Goal: Communication & Community: Answer question/provide support

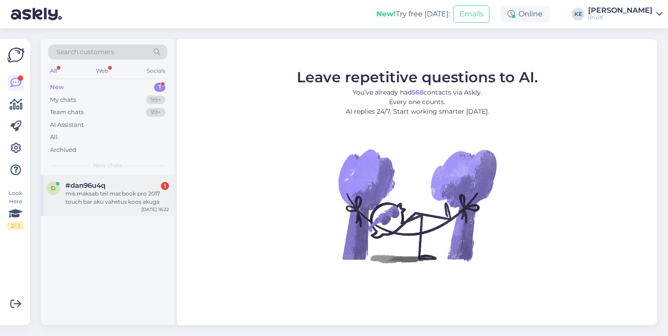
click at [118, 175] on div "d #dan96u4q 1 mis maksab teil macbook pro 2017 touch bar aku vahetus koos akuga…" at bounding box center [108, 195] width 134 height 41
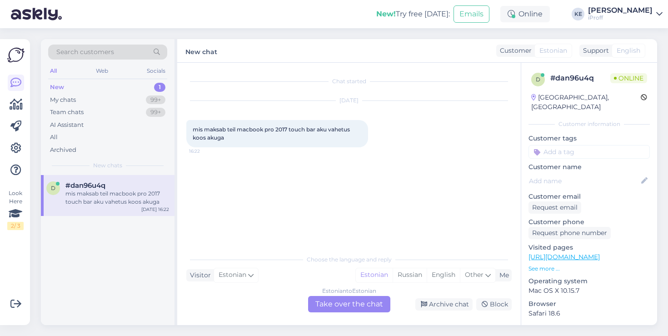
click at [312, 293] on div "Choose the language and reply Visitor Estonian Me Estonian Russian English Othe…" at bounding box center [349, 281] width 326 height 62
click at [320, 300] on div "Estonian to Estonian Take over the chat" at bounding box center [349, 304] width 82 height 16
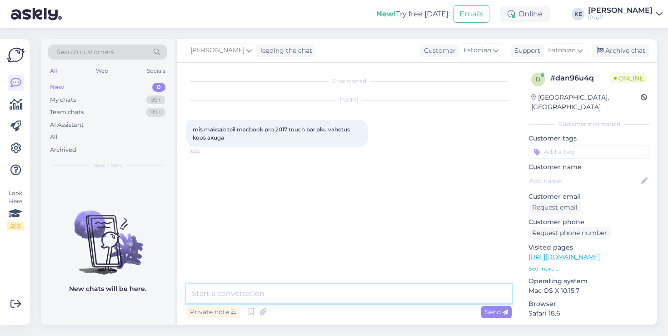
click at [313, 296] on textarea at bounding box center [349, 293] width 326 height 19
type textarea "Tervist!"
type textarea "Akud olemas kohapeal, 139,99€"
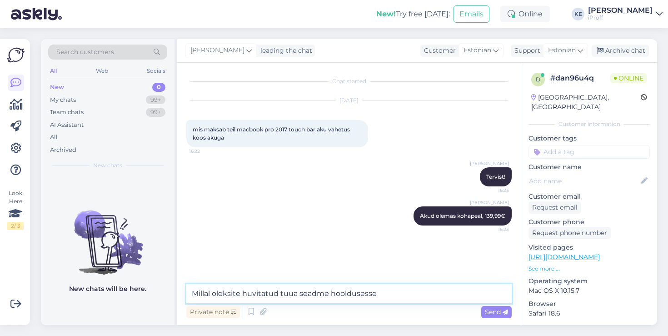
type textarea "Millal oleksite huvitatud tuua seadme hooldusesse?"
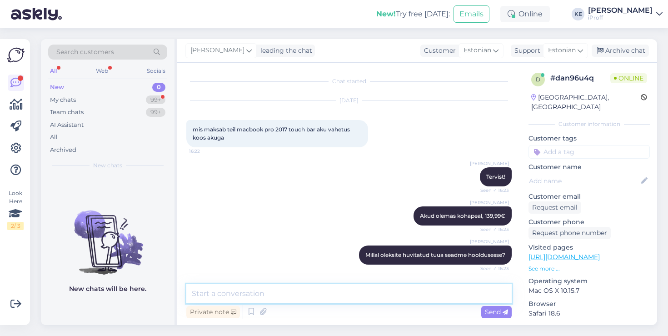
scroll to position [38, 0]
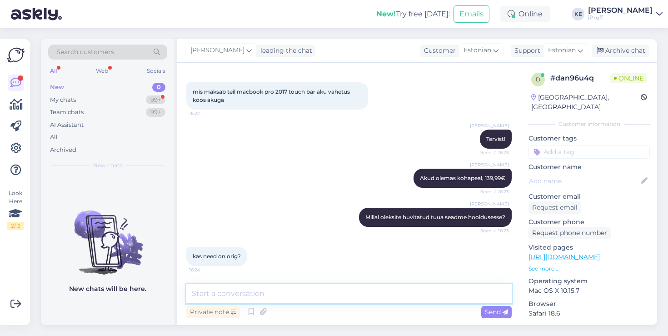
click at [317, 293] on textarea at bounding box center [349, 293] width 326 height 19
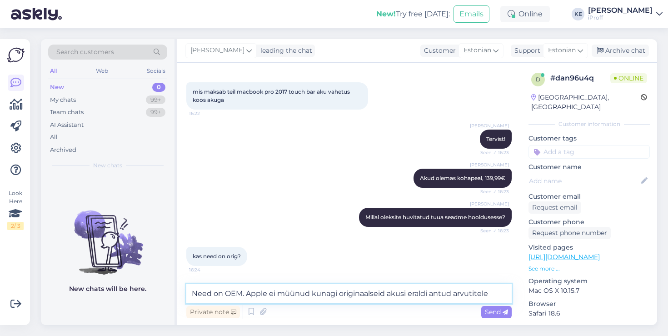
type textarea "Need on OEM. Apple ei müünud kunagi originaalseid akusi eraldi antud arvutitele."
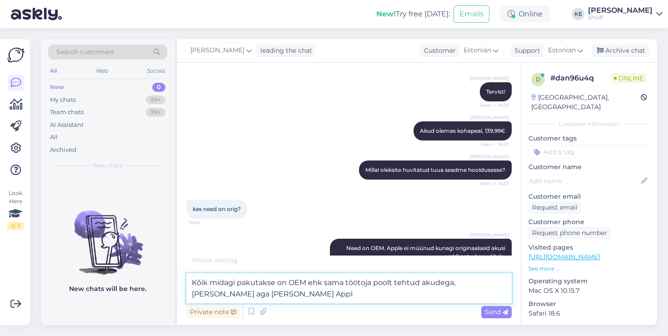
scroll to position [135, 0]
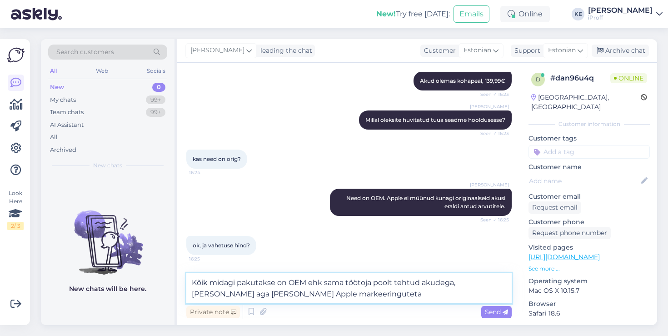
type textarea "Kõik midagi pakutakse on OEM ehk sama töötoja poolt tehtud akudega, [PERSON_NAM…"
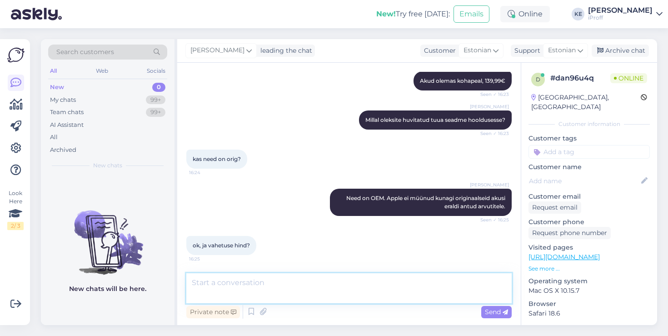
scroll to position [171, 0]
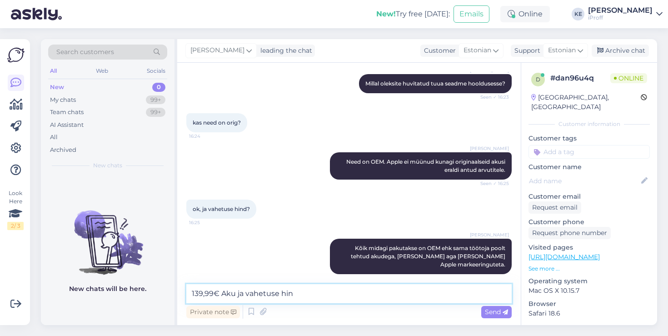
type textarea "139,99€ Aku ja vahetuse hind"
